Goal: Use online tool/utility: Utilize a website feature to perform a specific function

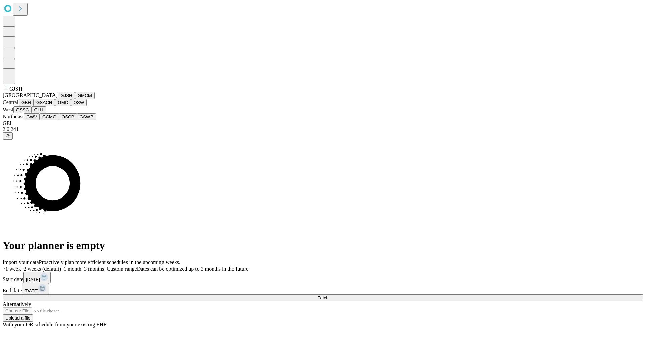
click at [58, 99] on button "GJSH" at bounding box center [67, 95] width 18 height 7
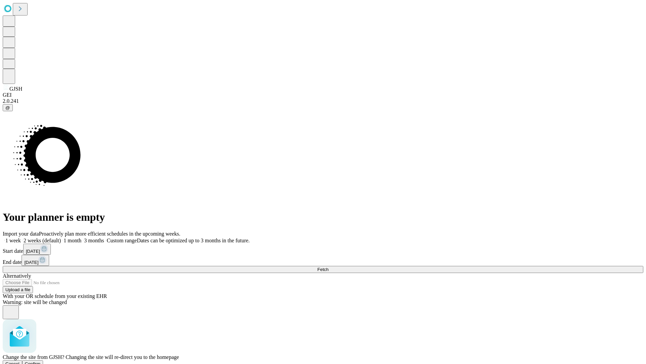
click at [41, 361] on span "Confirm" at bounding box center [33, 363] width 16 height 5
click at [61, 237] on label "2 weeks (default)" at bounding box center [41, 240] width 40 height 6
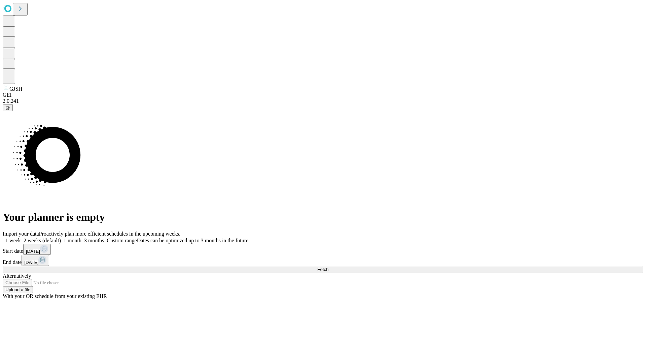
click at [329, 267] on span "Fetch" at bounding box center [322, 269] width 11 height 5
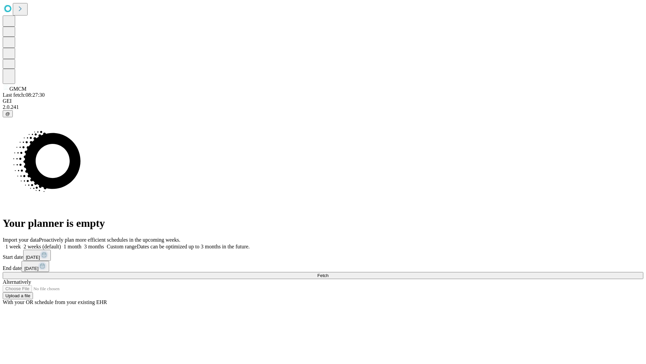
click at [61, 243] on label "2 weeks (default)" at bounding box center [41, 246] width 40 height 6
click at [329, 273] on span "Fetch" at bounding box center [322, 275] width 11 height 5
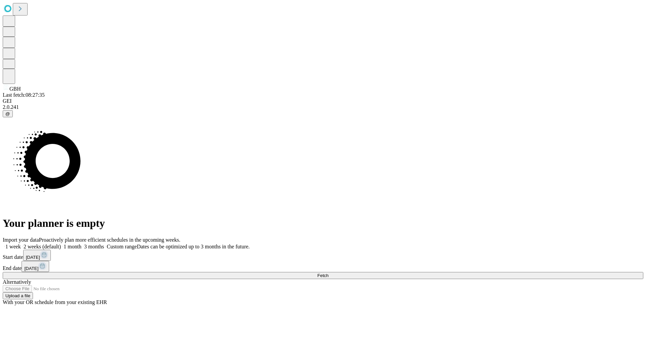
click at [61, 243] on label "2 weeks (default)" at bounding box center [41, 246] width 40 height 6
click at [329, 273] on span "Fetch" at bounding box center [322, 275] width 11 height 5
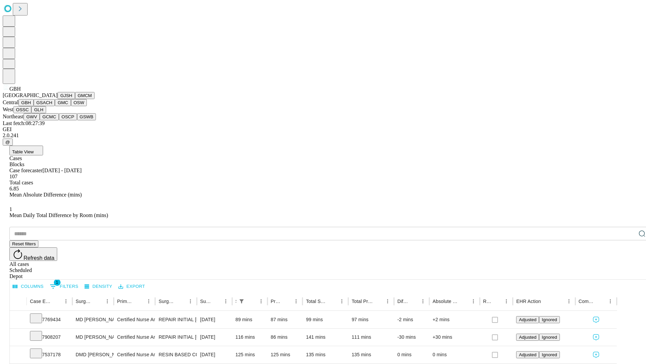
click at [52, 106] on button "GSACH" at bounding box center [44, 102] width 21 height 7
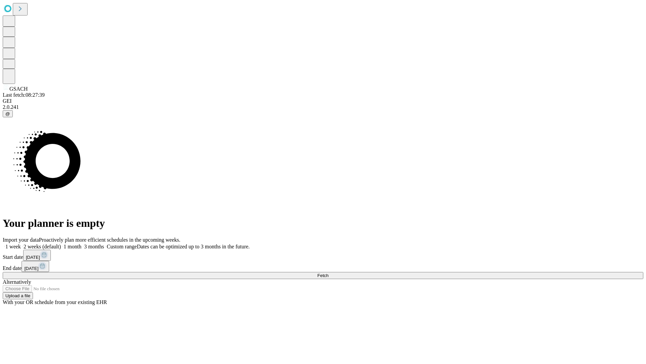
click at [61, 243] on label "2 weeks (default)" at bounding box center [41, 246] width 40 height 6
click at [329, 273] on span "Fetch" at bounding box center [322, 275] width 11 height 5
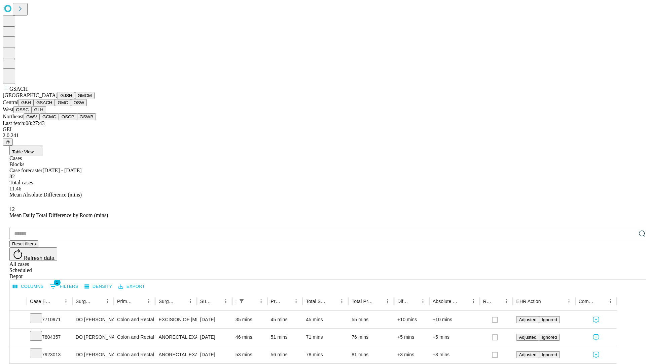
click at [55, 106] on button "GMC" at bounding box center [63, 102] width 16 height 7
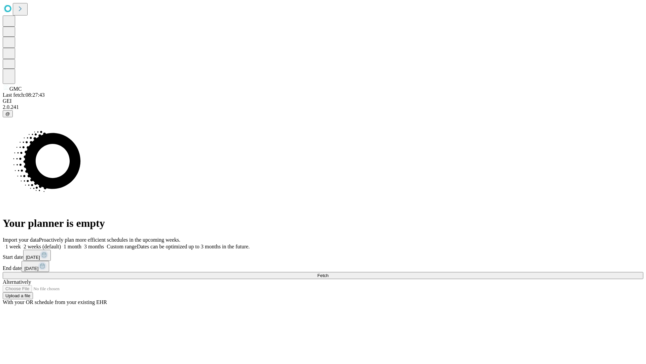
click at [61, 243] on label "2 weeks (default)" at bounding box center [41, 246] width 40 height 6
click at [329, 273] on span "Fetch" at bounding box center [322, 275] width 11 height 5
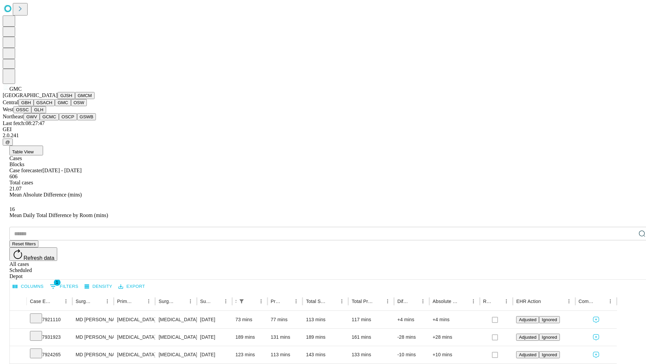
click at [71, 106] on button "OSW" at bounding box center [79, 102] width 16 height 7
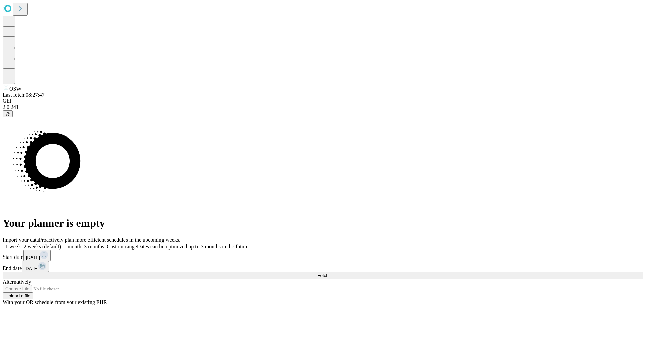
click at [61, 243] on label "2 weeks (default)" at bounding box center [41, 246] width 40 height 6
click at [329, 273] on span "Fetch" at bounding box center [322, 275] width 11 height 5
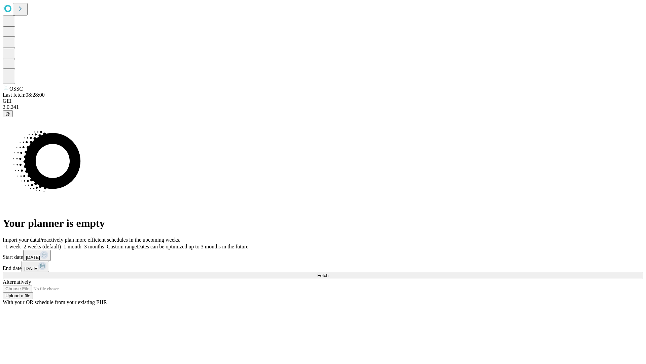
click at [61, 243] on label "2 weeks (default)" at bounding box center [41, 246] width 40 height 6
click at [329, 273] on span "Fetch" at bounding box center [322, 275] width 11 height 5
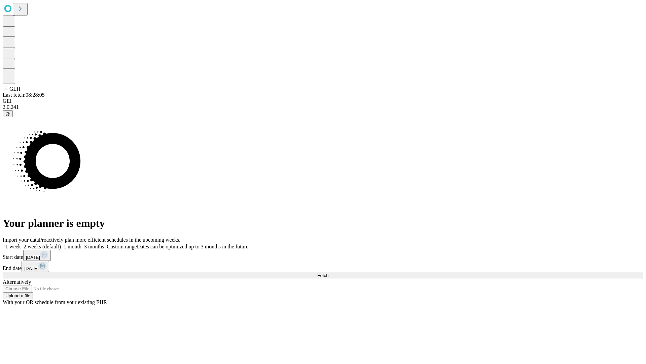
click at [61, 243] on label "2 weeks (default)" at bounding box center [41, 246] width 40 height 6
click at [329, 273] on span "Fetch" at bounding box center [322, 275] width 11 height 5
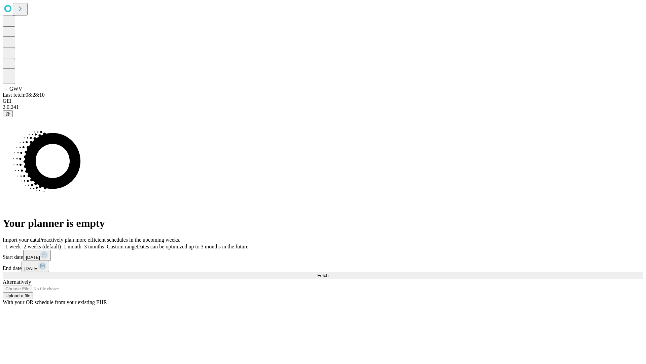
click at [61, 243] on label "2 weeks (default)" at bounding box center [41, 246] width 40 height 6
click at [329, 273] on span "Fetch" at bounding box center [322, 275] width 11 height 5
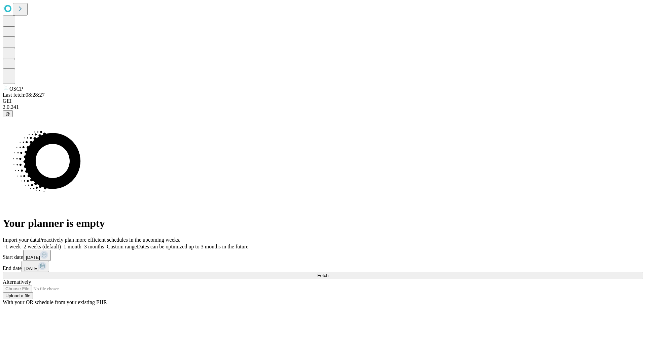
click at [329, 273] on span "Fetch" at bounding box center [322, 275] width 11 height 5
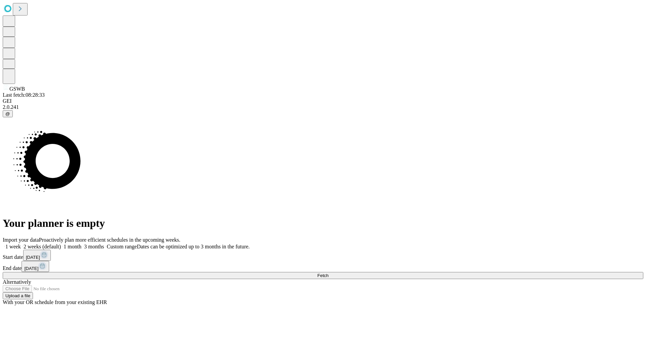
click at [61, 243] on label "2 weeks (default)" at bounding box center [41, 246] width 40 height 6
click at [329, 273] on span "Fetch" at bounding box center [322, 275] width 11 height 5
